Goal: Transaction & Acquisition: Purchase product/service

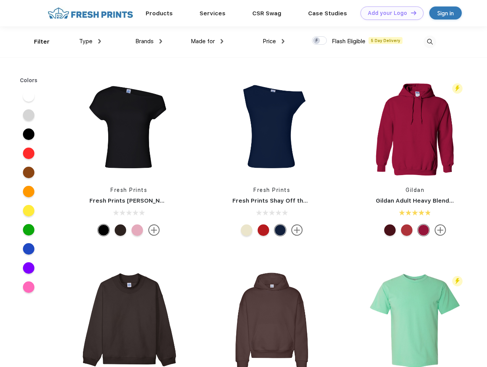
click at [389, 13] on link "Add your Logo Design Tool" at bounding box center [392, 13] width 63 height 13
click at [0, 0] on div "Design Tool" at bounding box center [0, 0] width 0 height 0
click at [410, 13] on link "Add your Logo Design Tool" at bounding box center [392, 13] width 63 height 13
click at [37, 42] on div "Filter" at bounding box center [42, 41] width 16 height 9
click at [90, 41] on span "Type" at bounding box center [85, 41] width 13 height 7
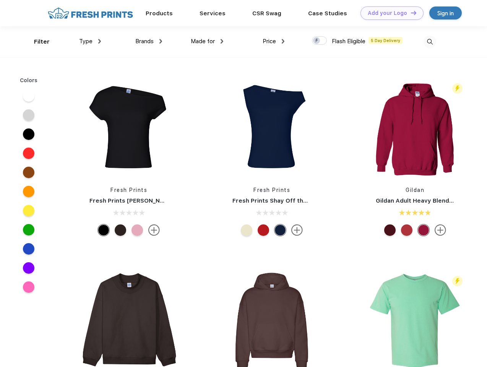
click at [149, 41] on span "Brands" at bounding box center [144, 41] width 18 height 7
click at [207, 41] on span "Made for" at bounding box center [203, 41] width 24 height 7
click at [274, 41] on span "Price" at bounding box center [269, 41] width 13 height 7
click at [320, 41] on div at bounding box center [319, 40] width 15 height 8
click at [317, 41] on input "checkbox" at bounding box center [314, 38] width 5 height 5
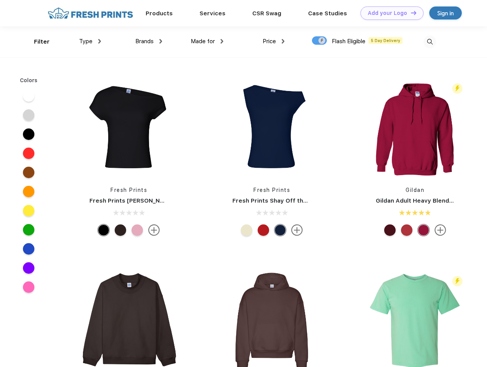
click at [430, 42] on img at bounding box center [430, 42] width 13 height 13
